Goal: Task Accomplishment & Management: Manage account settings

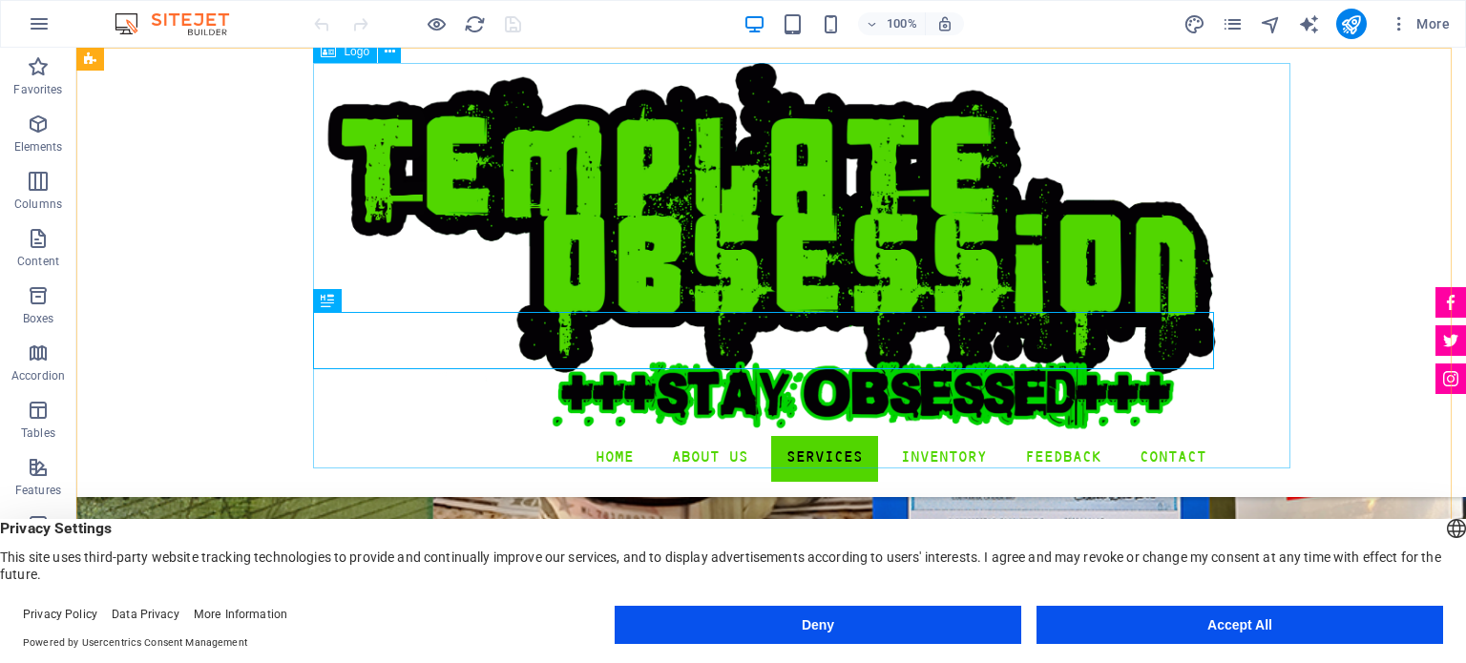
scroll to position [3619, 0]
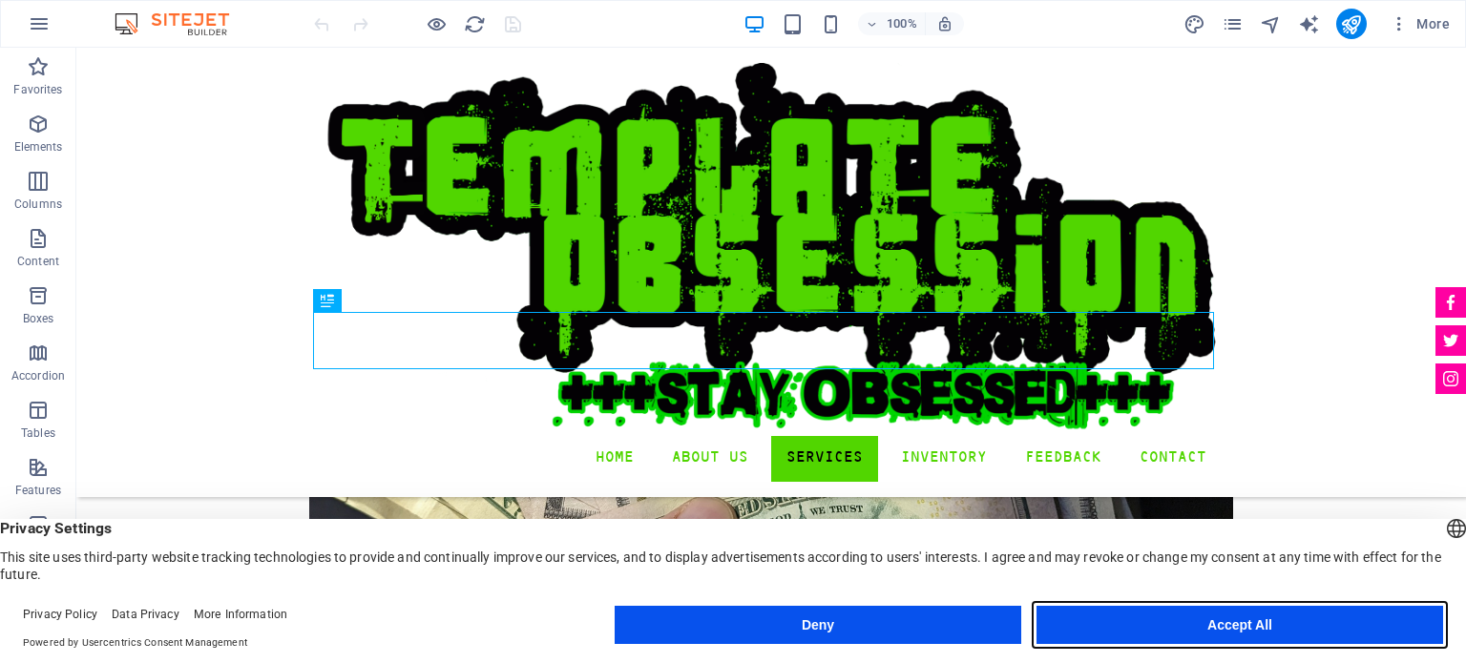
click at [1271, 626] on button "Accept All" at bounding box center [1239, 625] width 407 height 38
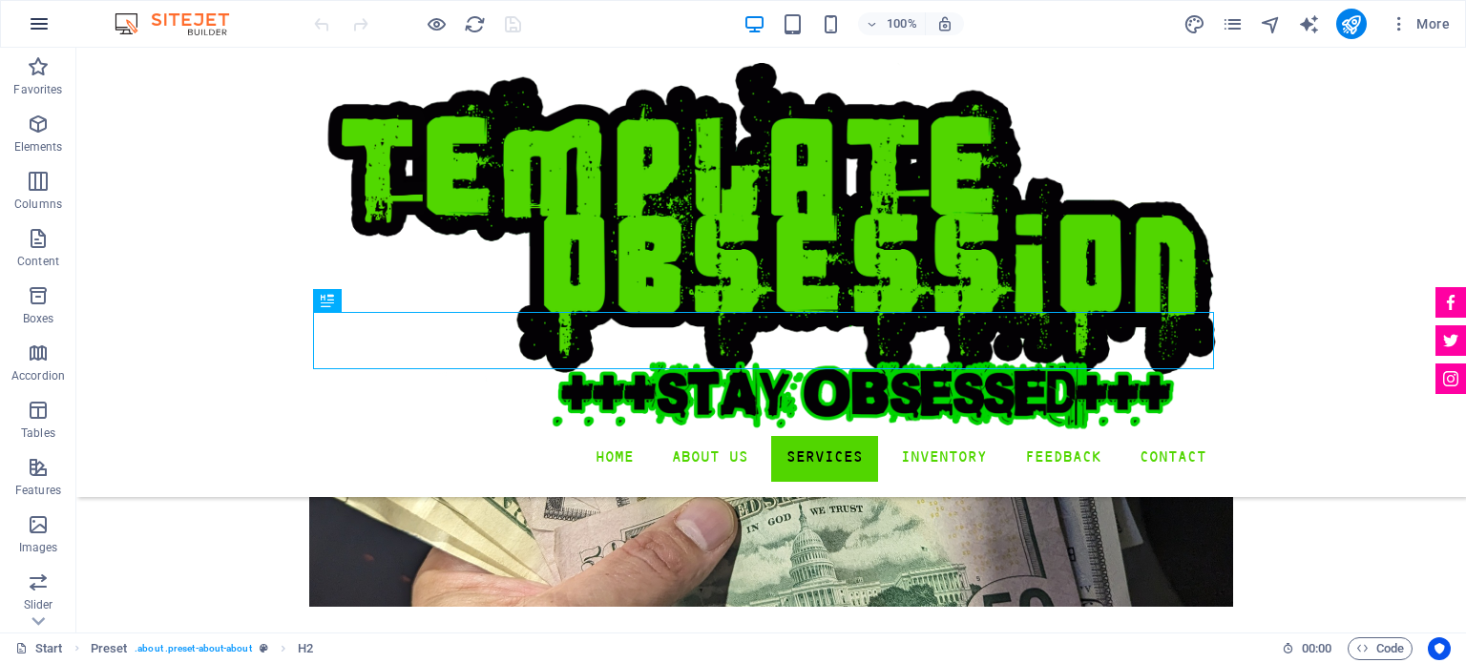
click at [19, 21] on button "button" at bounding box center [39, 24] width 46 height 46
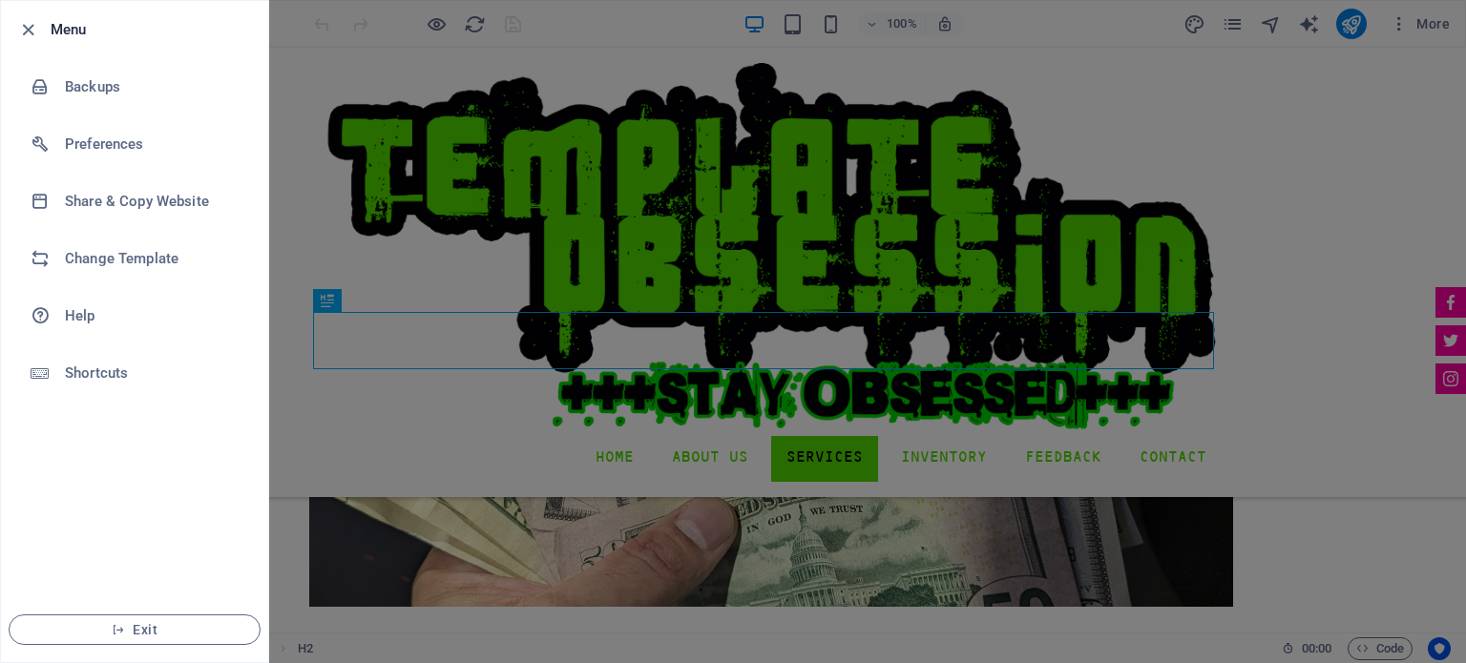
click at [617, 372] on div at bounding box center [733, 331] width 1466 height 663
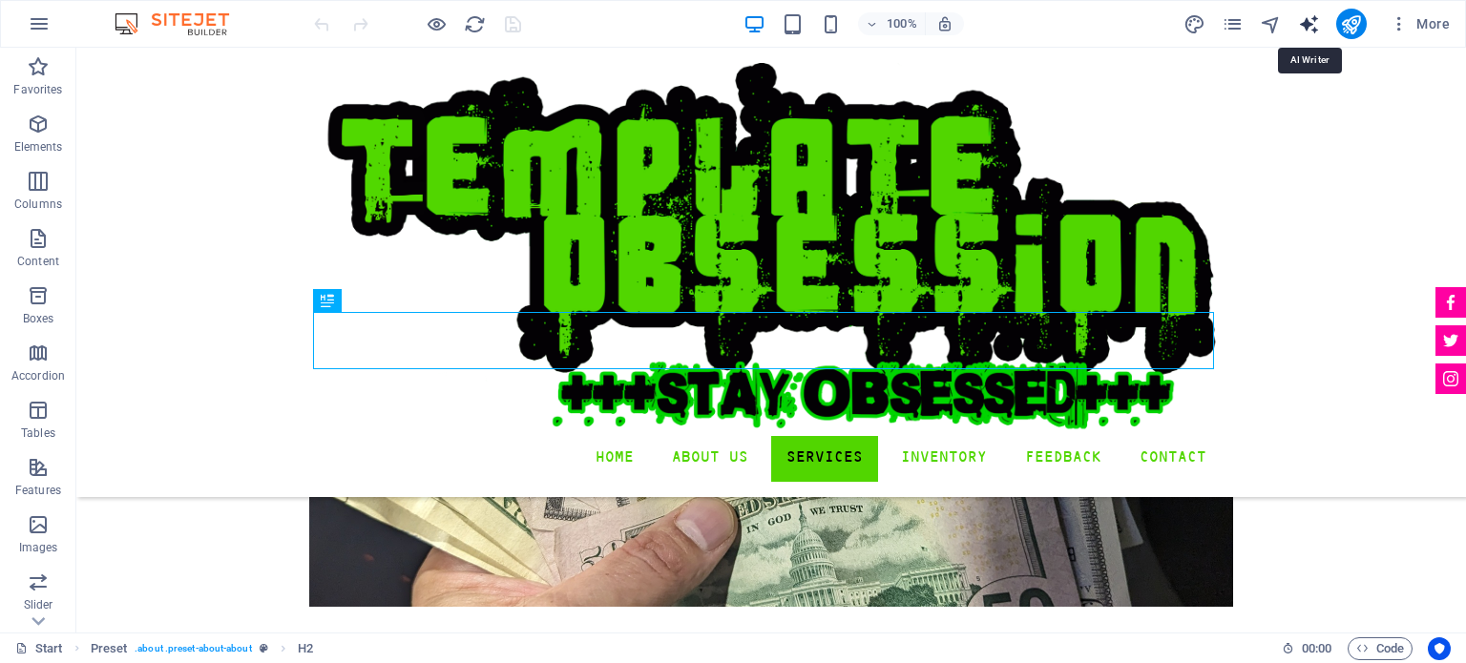
click at [1309, 28] on icon "text_generator" at bounding box center [1309, 24] width 22 height 22
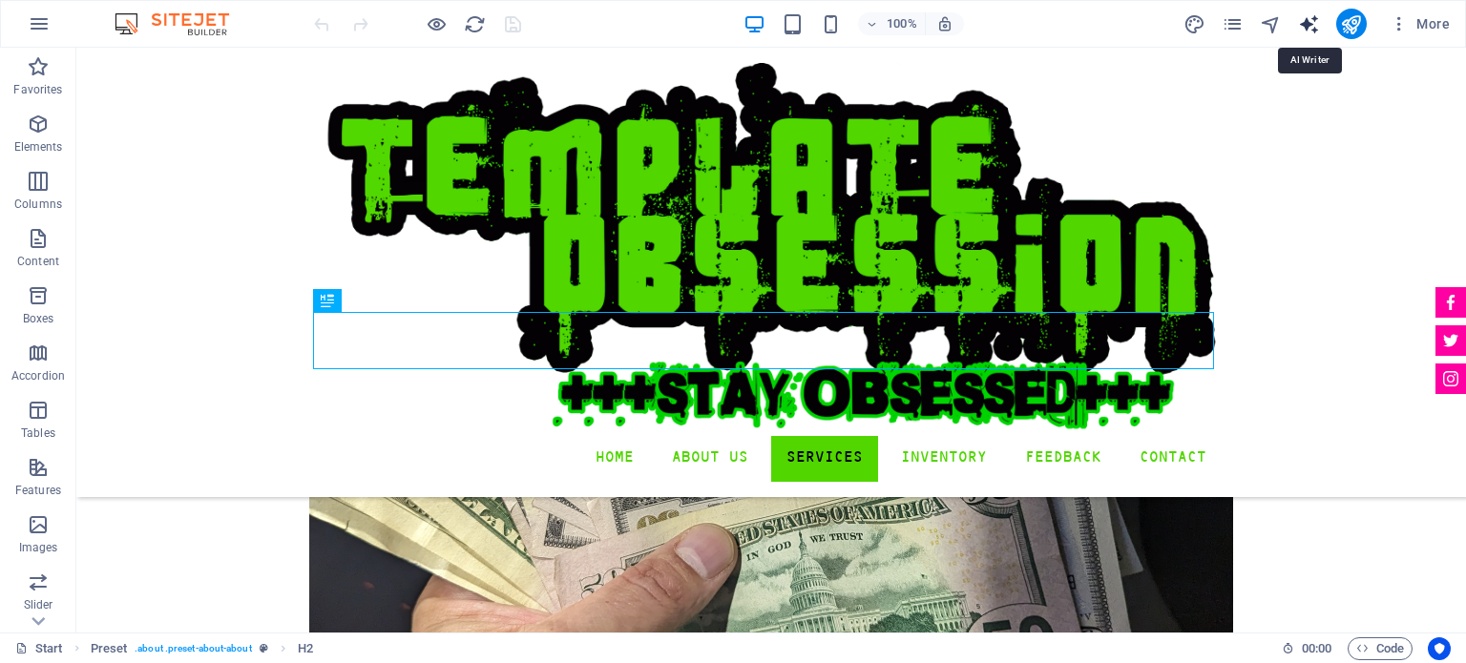
select select "English"
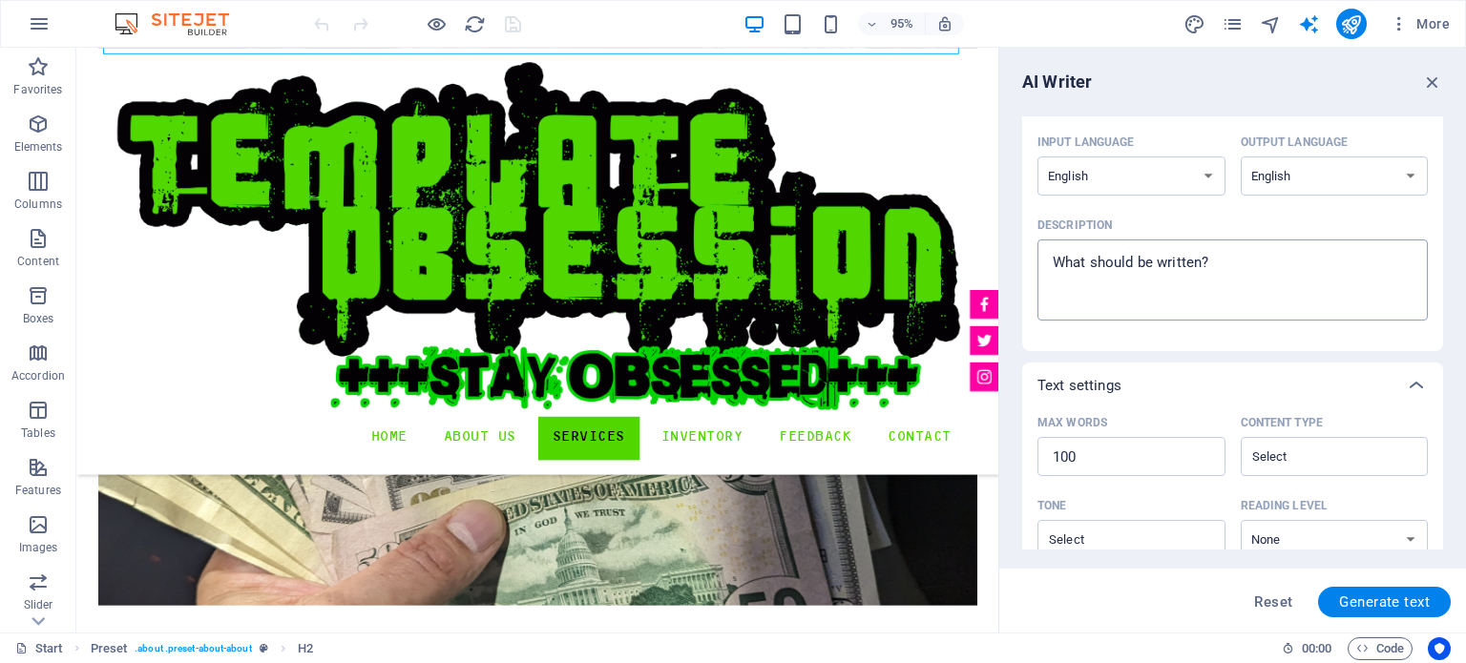
scroll to position [0, 0]
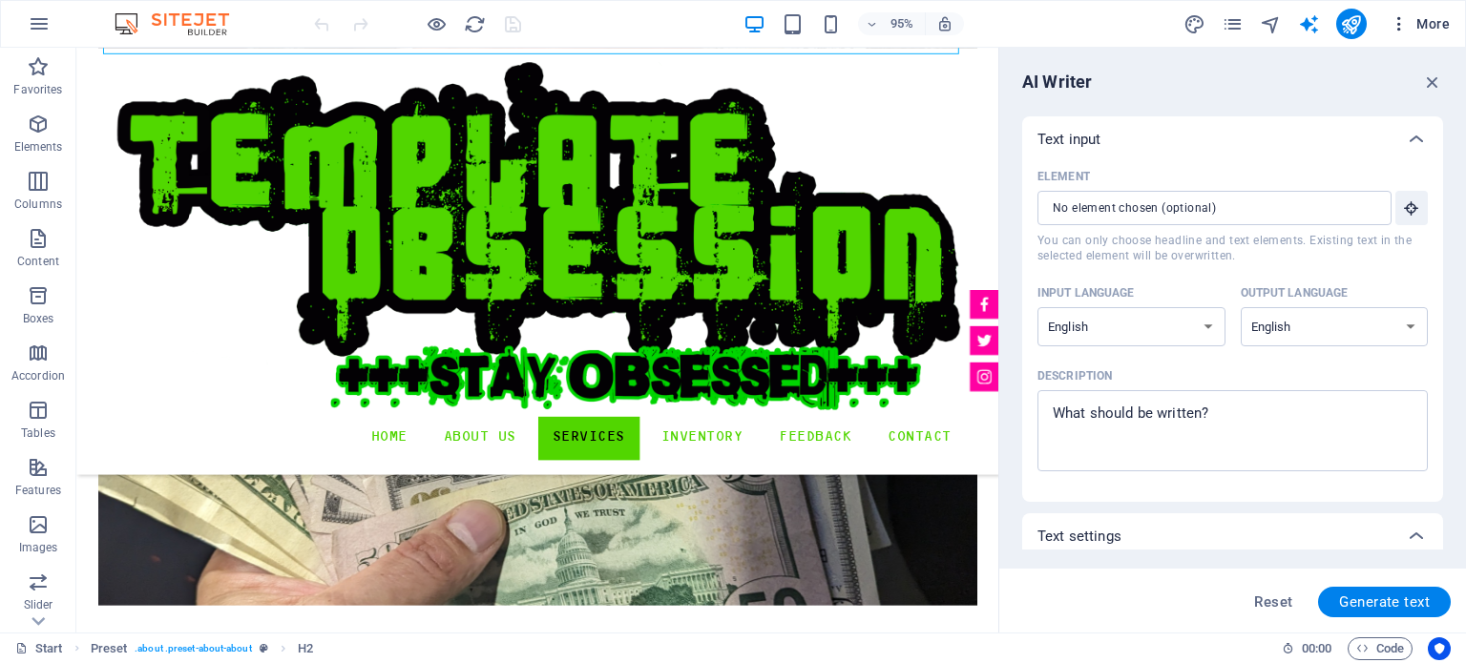
click at [1401, 19] on icon "button" at bounding box center [1399, 23] width 19 height 19
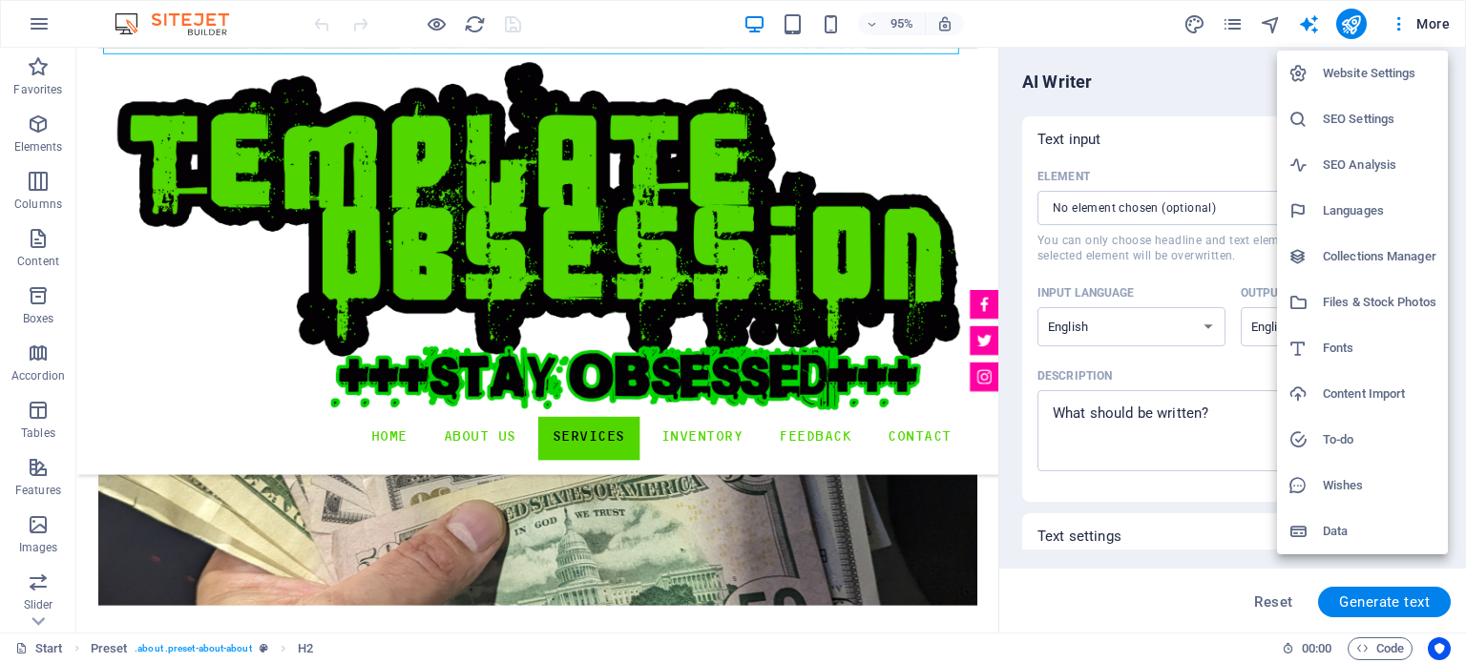
click at [1371, 68] on h6 "Website Settings" at bounding box center [1380, 73] width 114 height 23
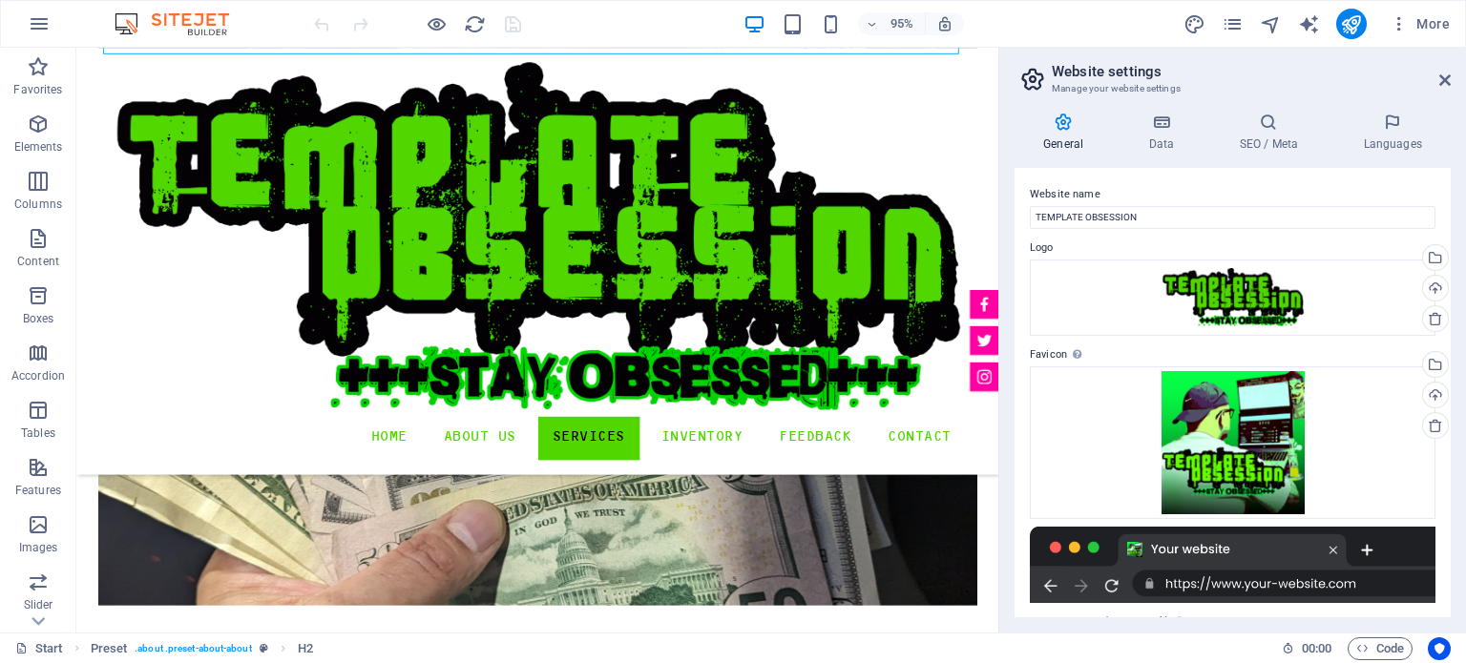
click at [199, 25] on img at bounding box center [181, 23] width 143 height 23
click at [47, 27] on icon "button" at bounding box center [39, 23] width 23 height 23
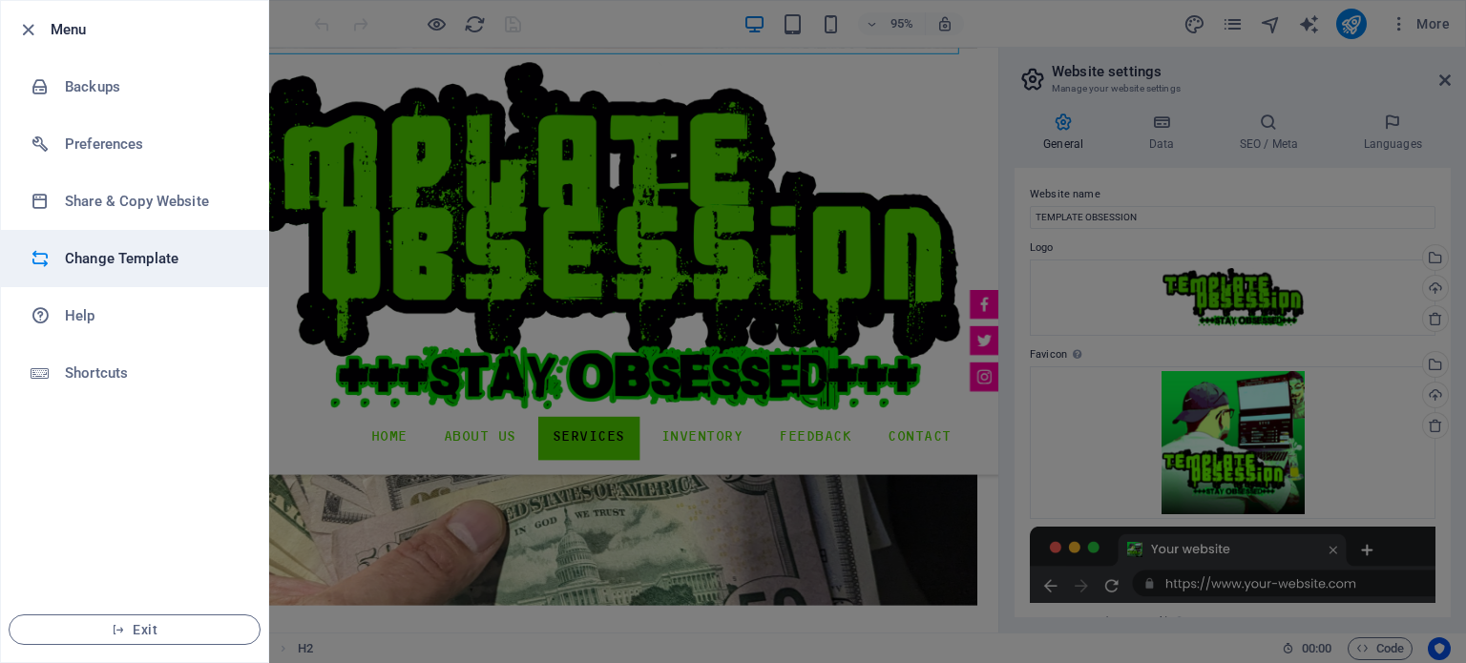
click at [114, 283] on li "Change Template" at bounding box center [134, 258] width 267 height 57
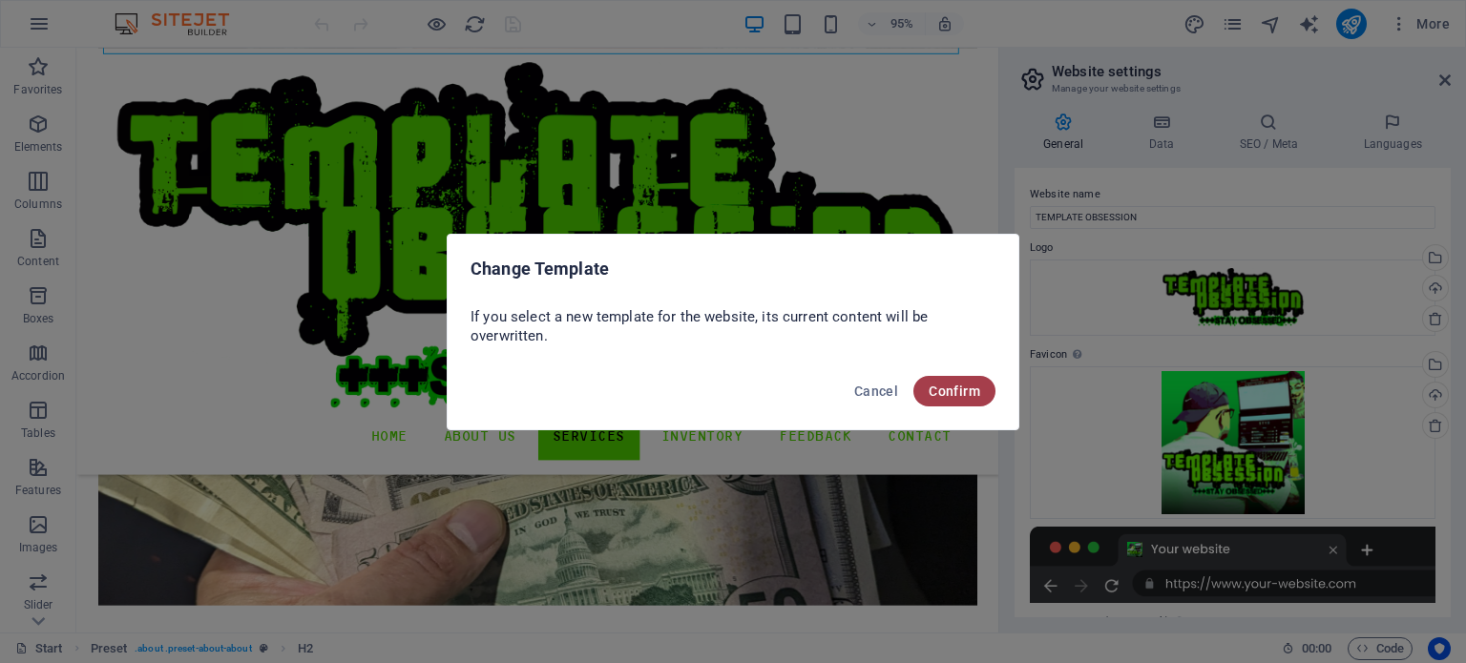
click at [961, 396] on span "Confirm" at bounding box center [955, 391] width 52 height 15
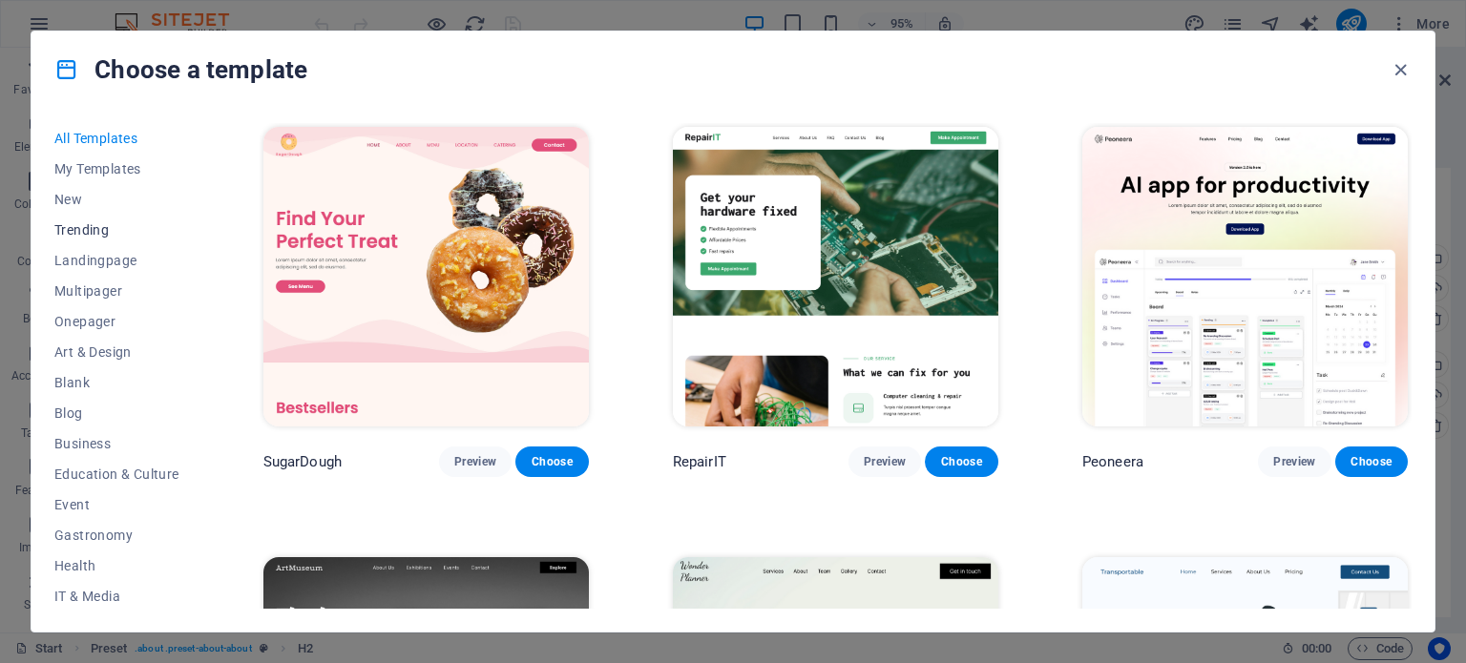
scroll to position [277, 0]
click at [1405, 78] on icon "button" at bounding box center [1401, 70] width 22 height 22
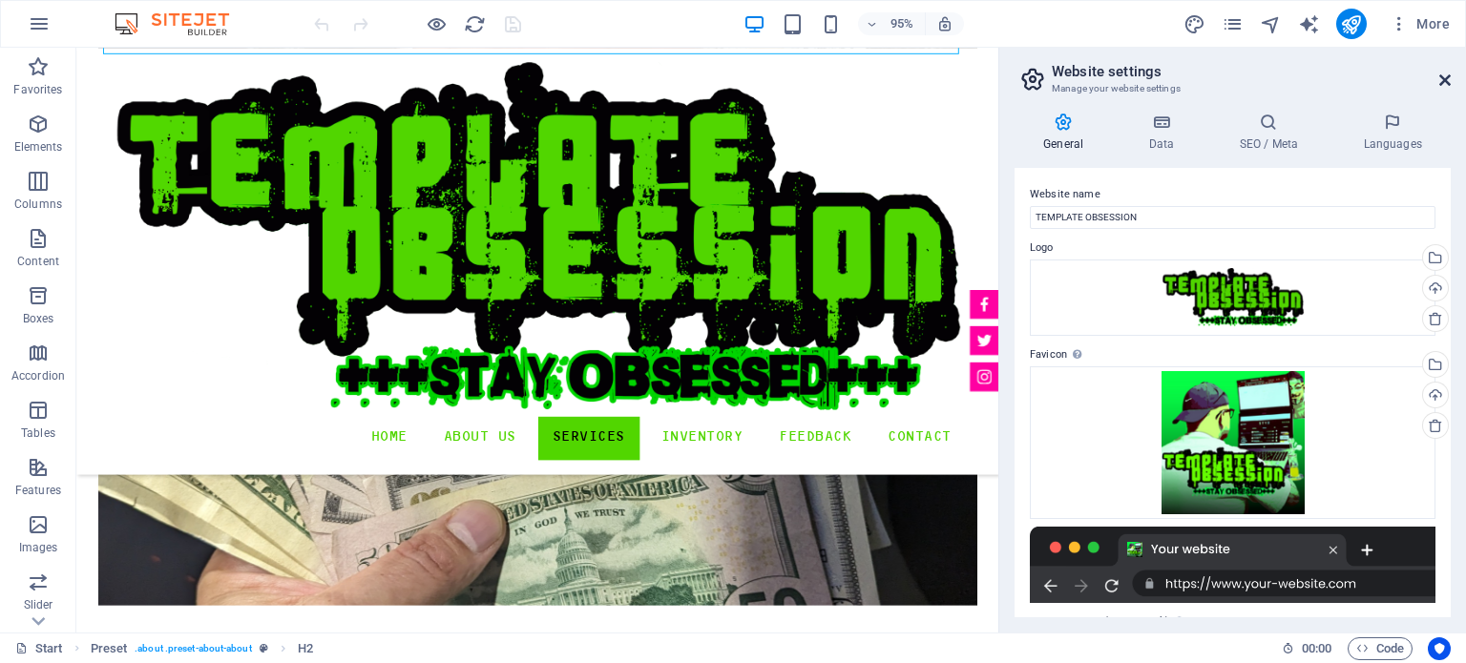
click at [1439, 73] on icon at bounding box center [1444, 80] width 11 height 15
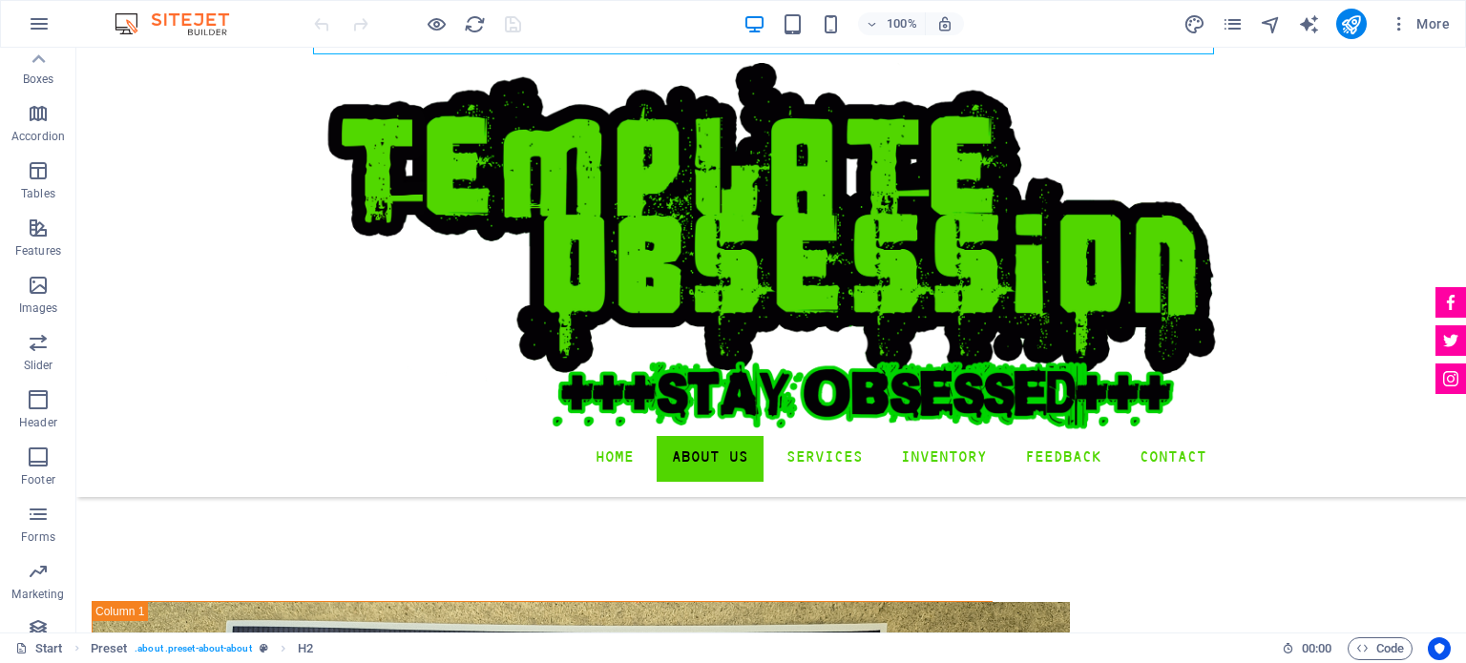
scroll to position [273, 0]
